Goal: Information Seeking & Learning: Understand process/instructions

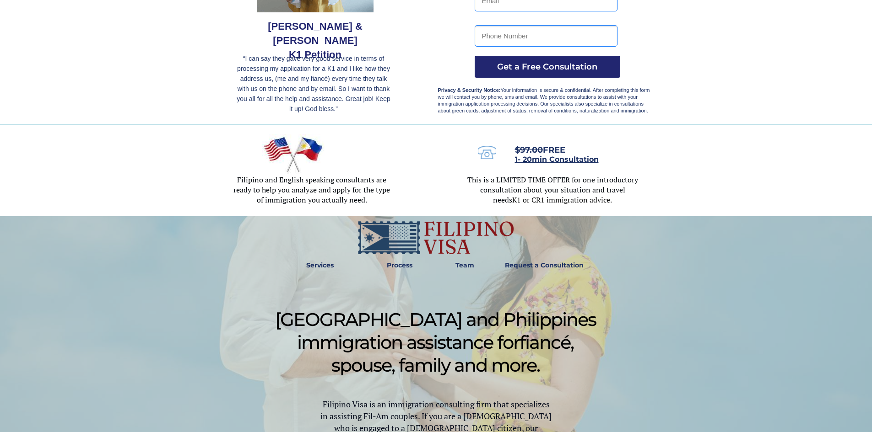
scroll to position [183, 0]
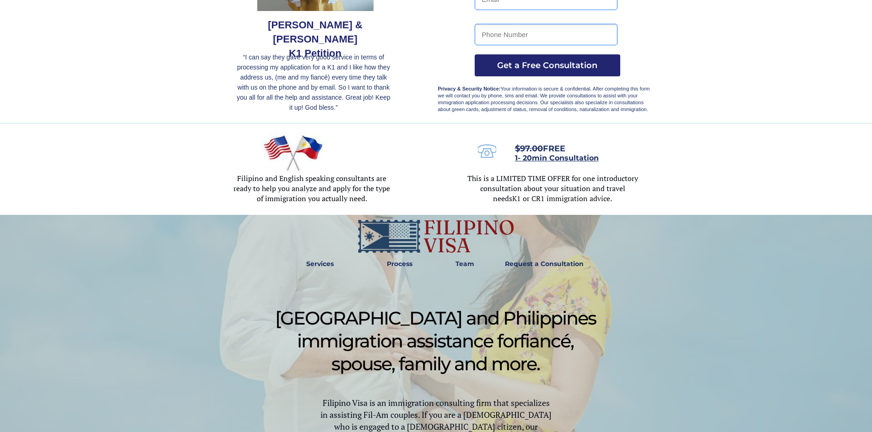
drag, startPoint x: 569, startPoint y: 265, endPoint x: 567, endPoint y: 271, distance: 6.2
click at [569, 265] on strong "Request a Consultation" at bounding box center [544, 264] width 79 height 8
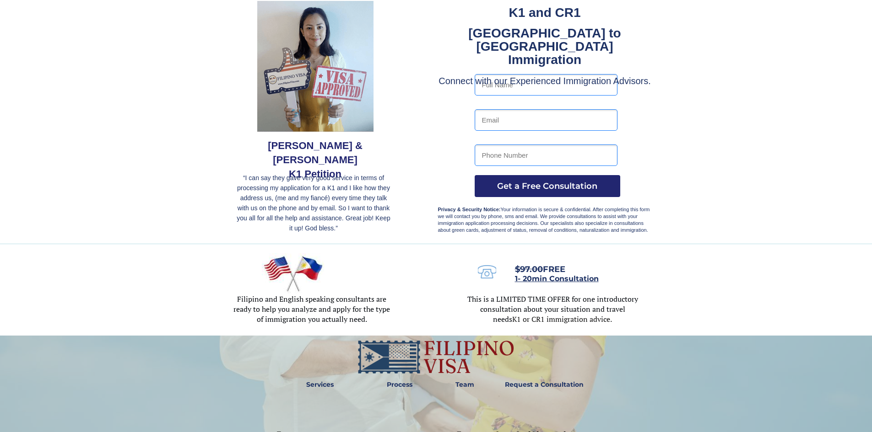
scroll to position [183, 0]
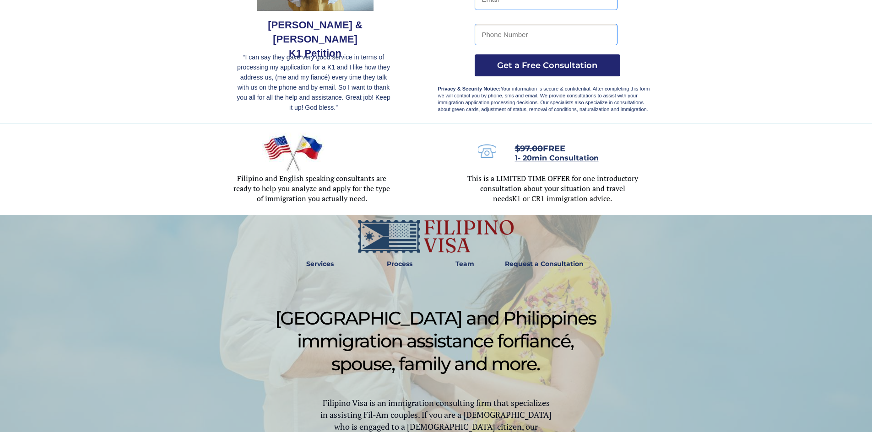
click at [533, 262] on strong "Request a Consultation" at bounding box center [544, 264] width 79 height 8
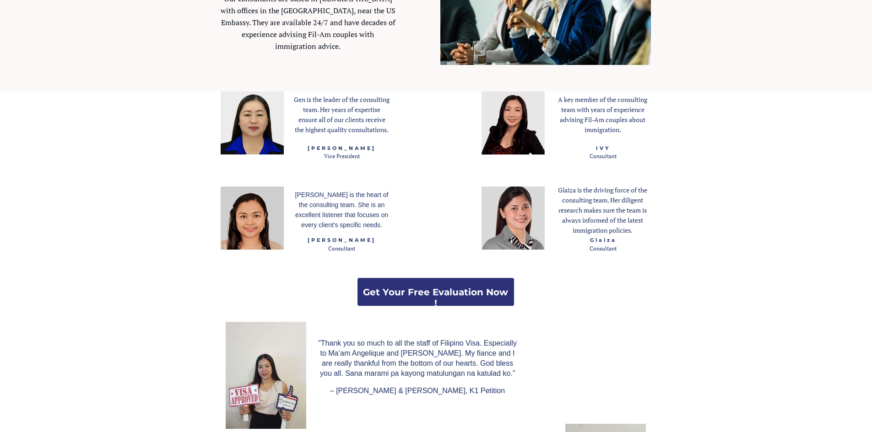
scroll to position [1235, 0]
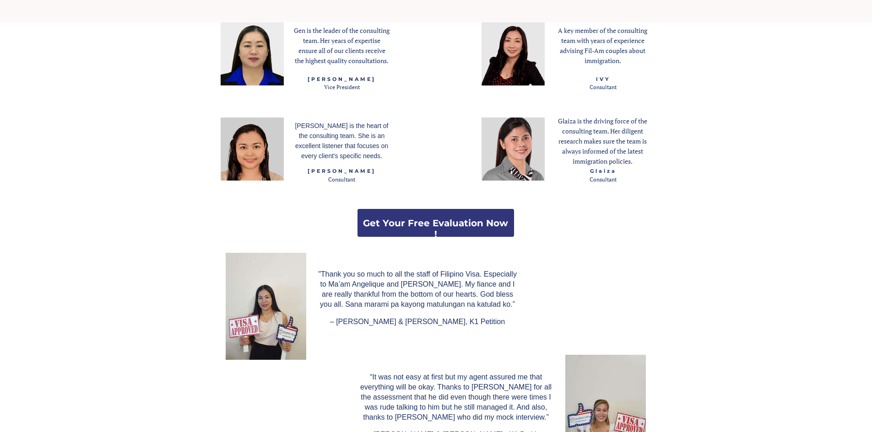
click at [447, 223] on strong "Get Your Free Evaluation Now !" at bounding box center [435, 229] width 145 height 22
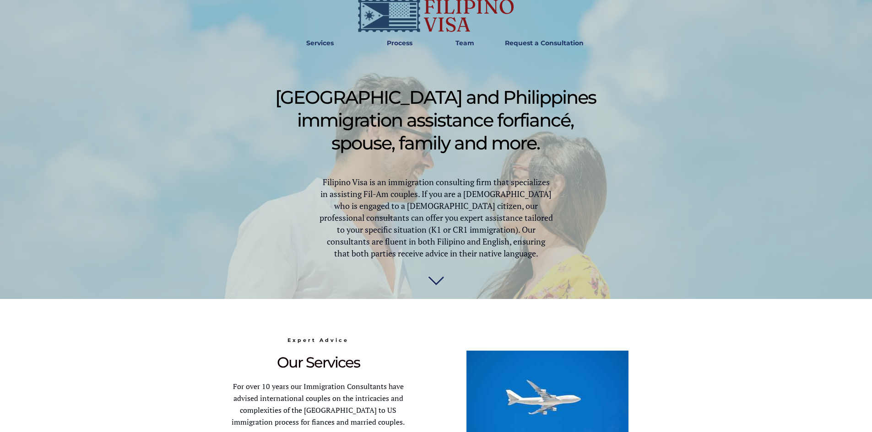
scroll to position [412, 0]
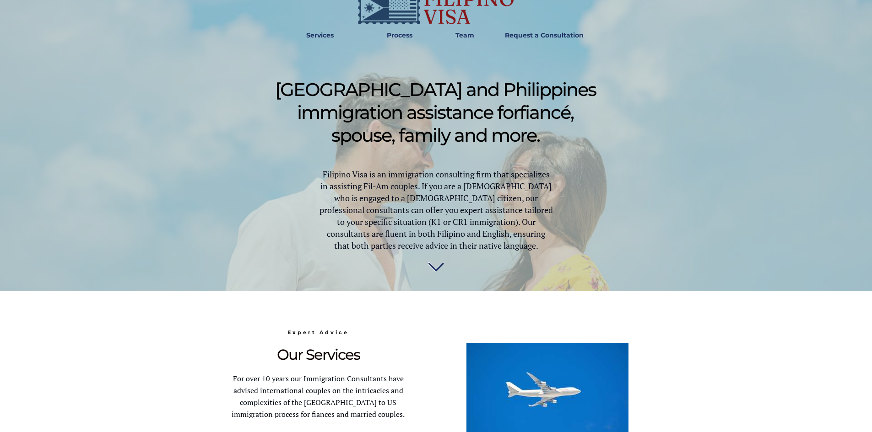
click at [440, 267] on img at bounding box center [436, 271] width 16 height 18
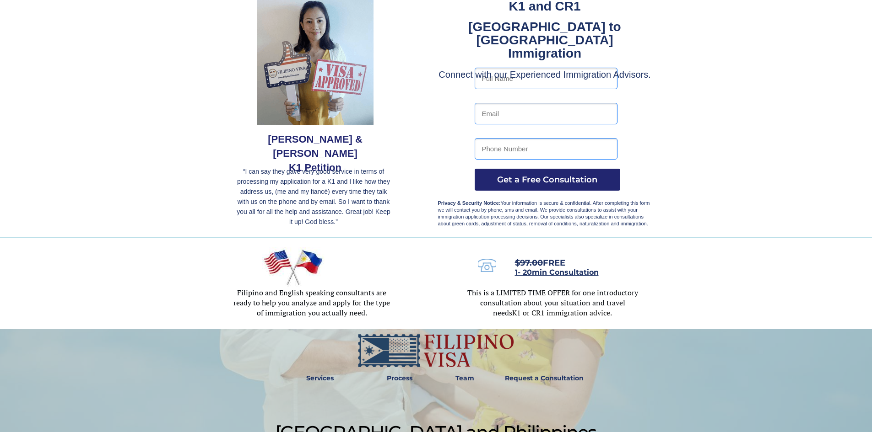
scroll to position [63, 0]
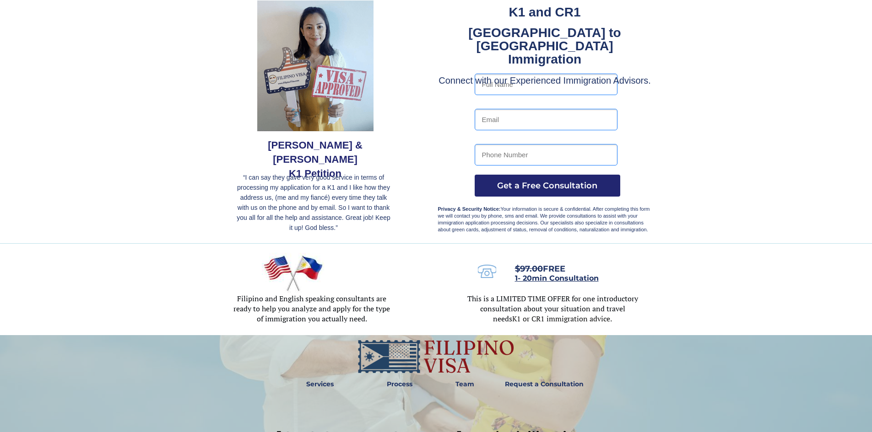
click at [456, 387] on strong "Team" at bounding box center [464, 384] width 19 height 8
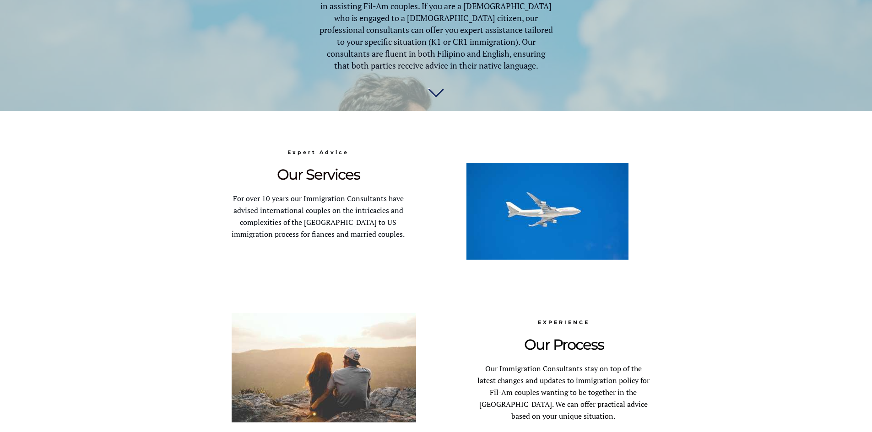
scroll to position [437, 0]
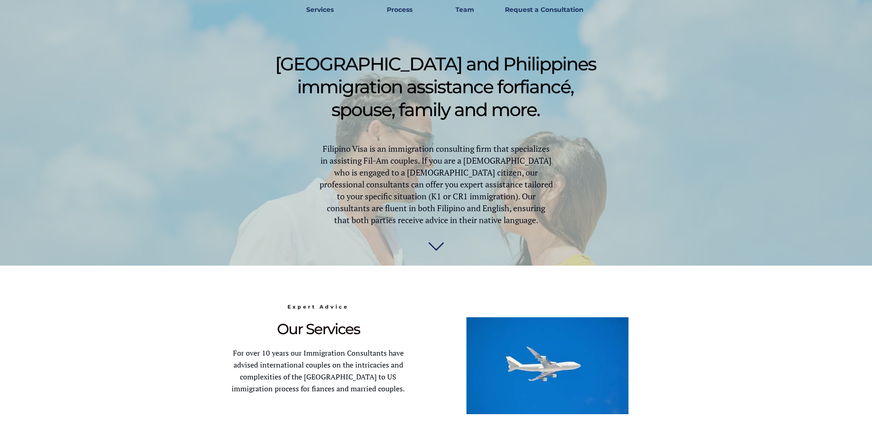
click at [438, 250] on img at bounding box center [436, 245] width 16 height 18
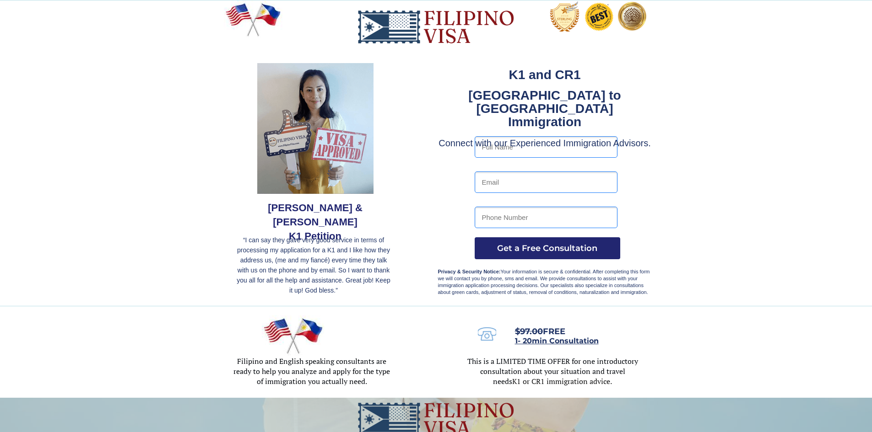
click at [482, 330] on img at bounding box center [487, 334] width 18 height 13
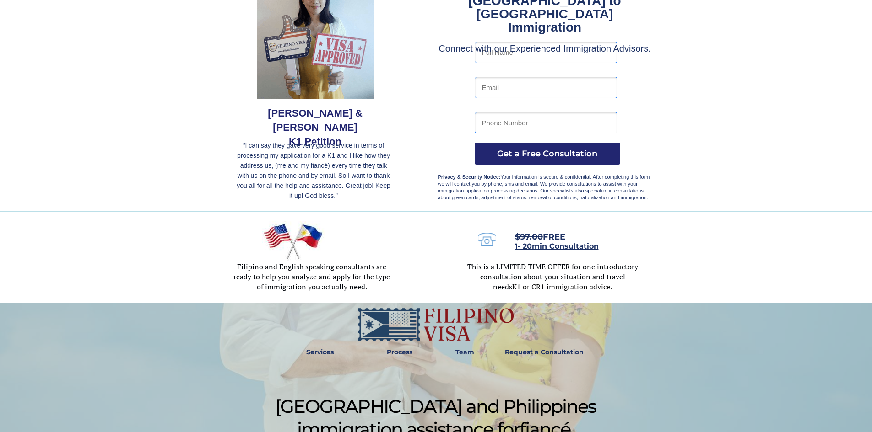
scroll to position [183, 0]
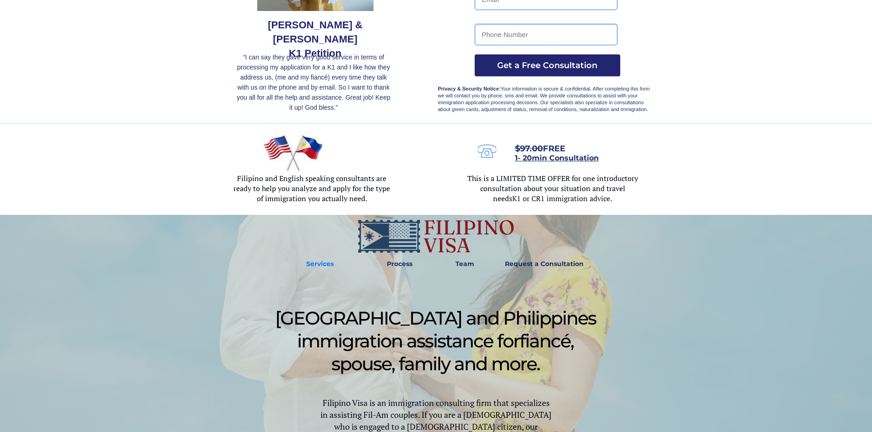
click at [319, 266] on strong "Services" at bounding box center [319, 264] width 27 height 8
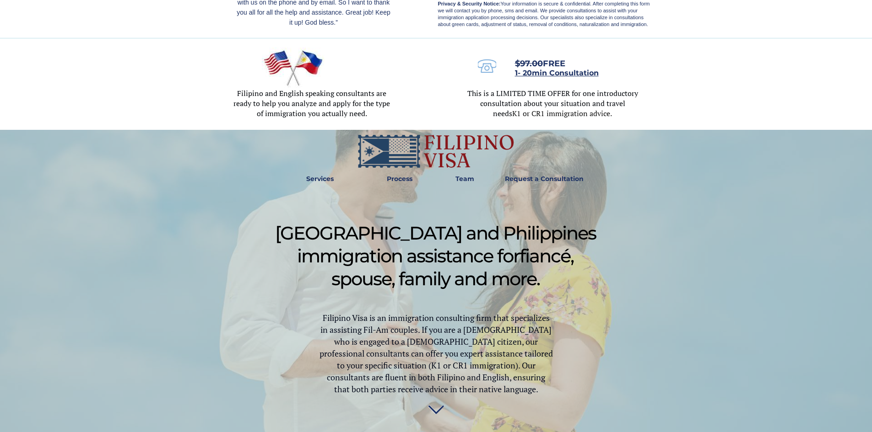
scroll to position [108, 0]
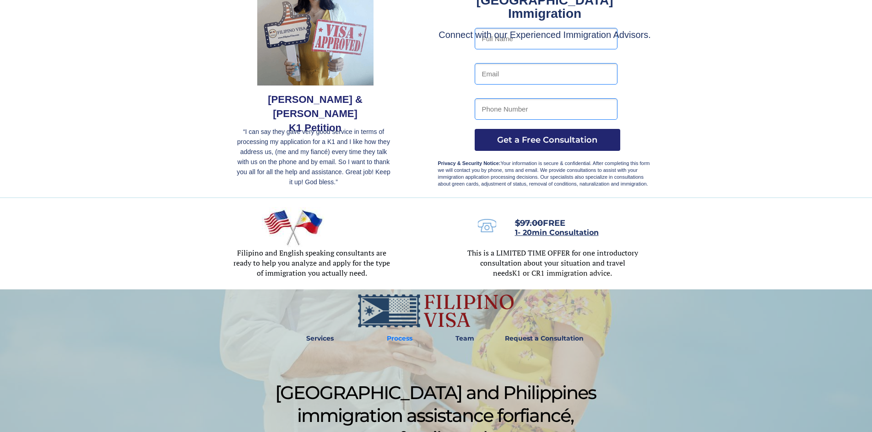
click at [388, 341] on strong "Process" at bounding box center [400, 338] width 26 height 8
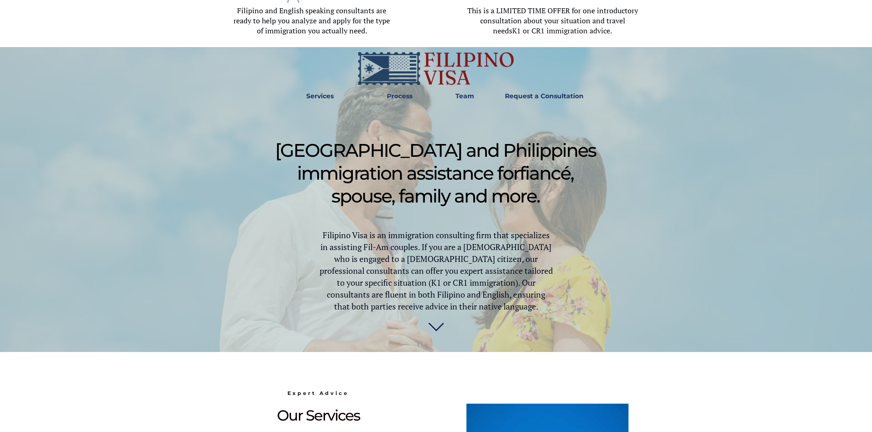
scroll to position [316, 0]
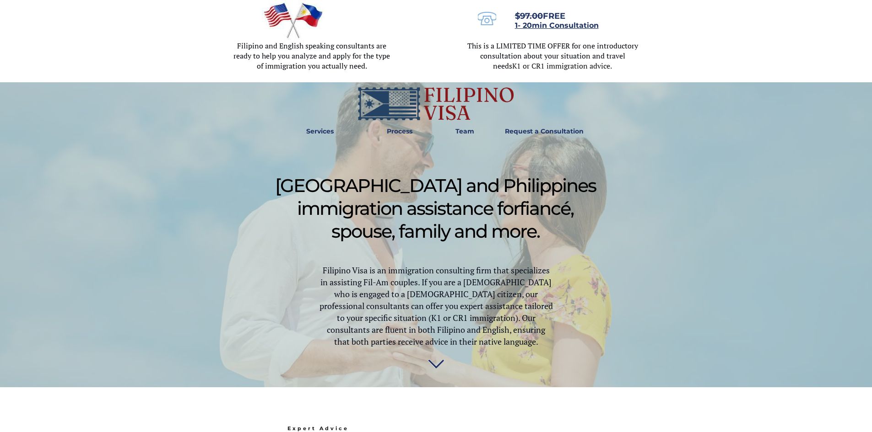
click at [463, 131] on strong "Team" at bounding box center [464, 131] width 19 height 8
